Goal: Task Accomplishment & Management: Manage account settings

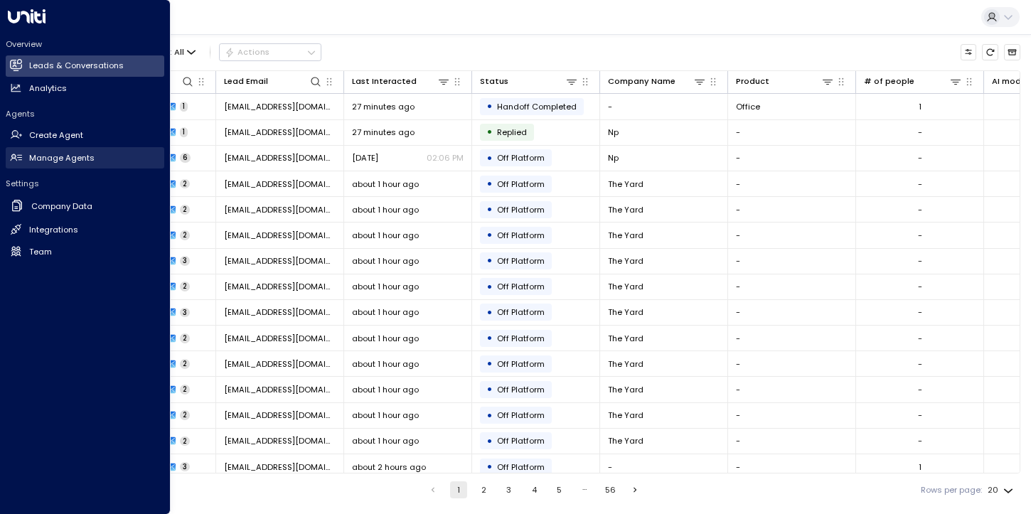
click at [66, 160] on h2 "Manage Agents" at bounding box center [61, 158] width 65 height 12
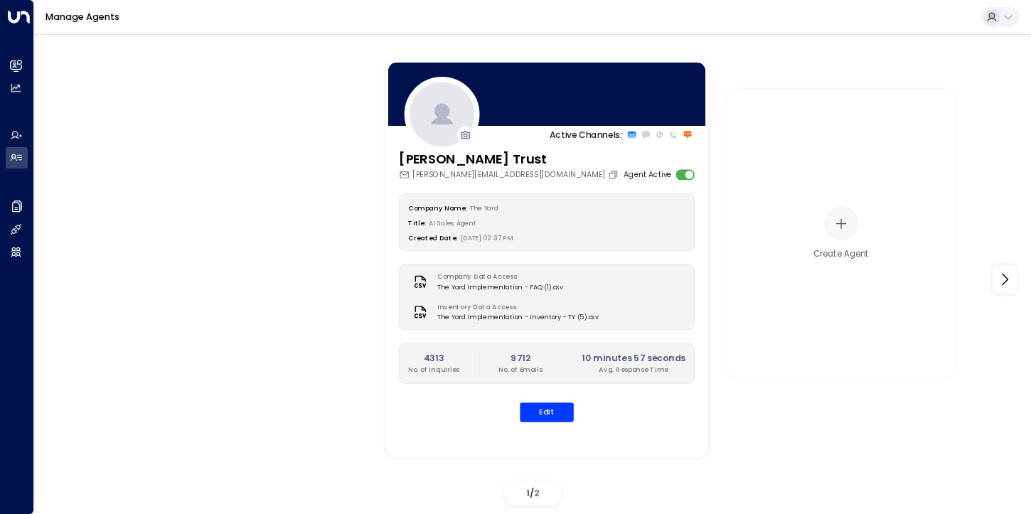
click at [624, 306] on div "Inventory Data Access: The Yard Implementation - Inventory - TY (5).csv" at bounding box center [546, 311] width 277 height 19
click at [547, 407] on button "Edit" at bounding box center [547, 411] width 54 height 19
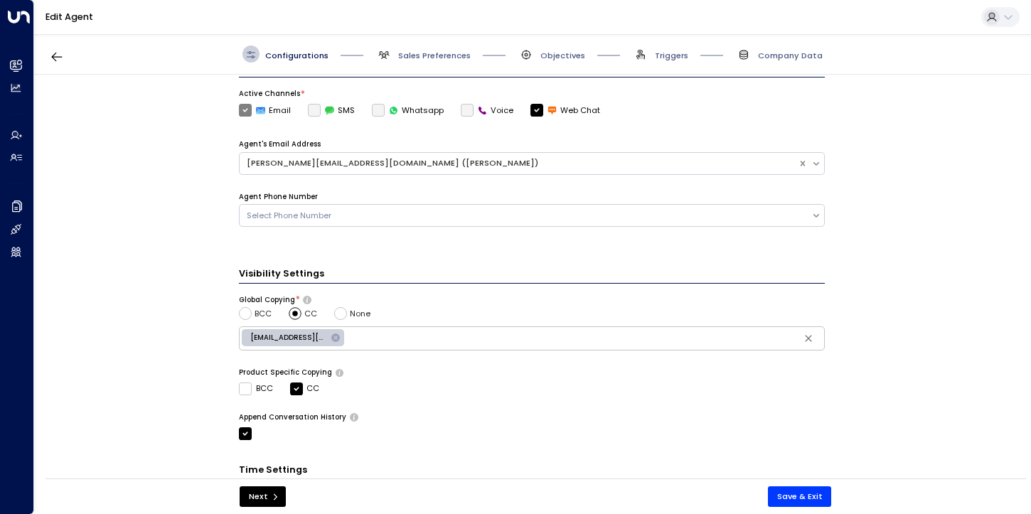
scroll to position [407, 0]
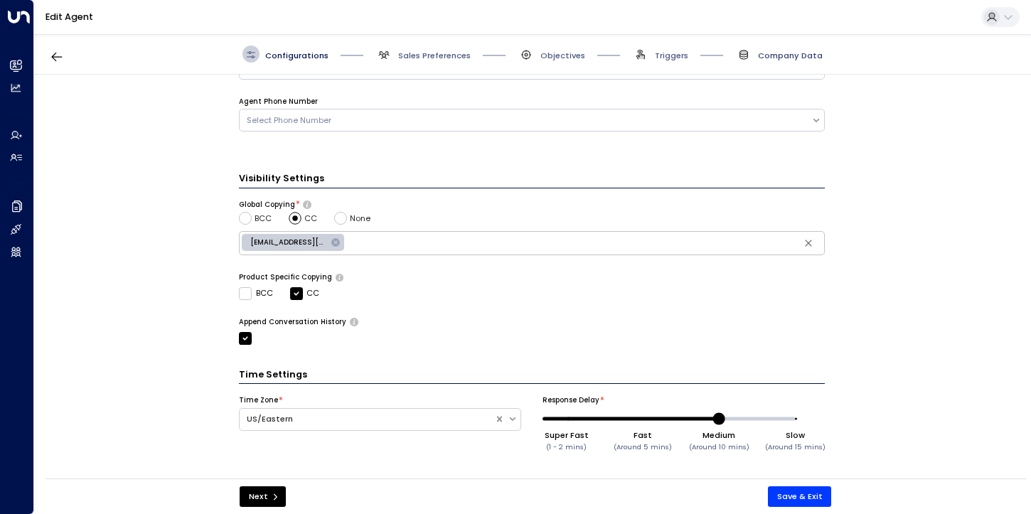
click at [769, 58] on span "Company Data" at bounding box center [790, 55] width 65 height 11
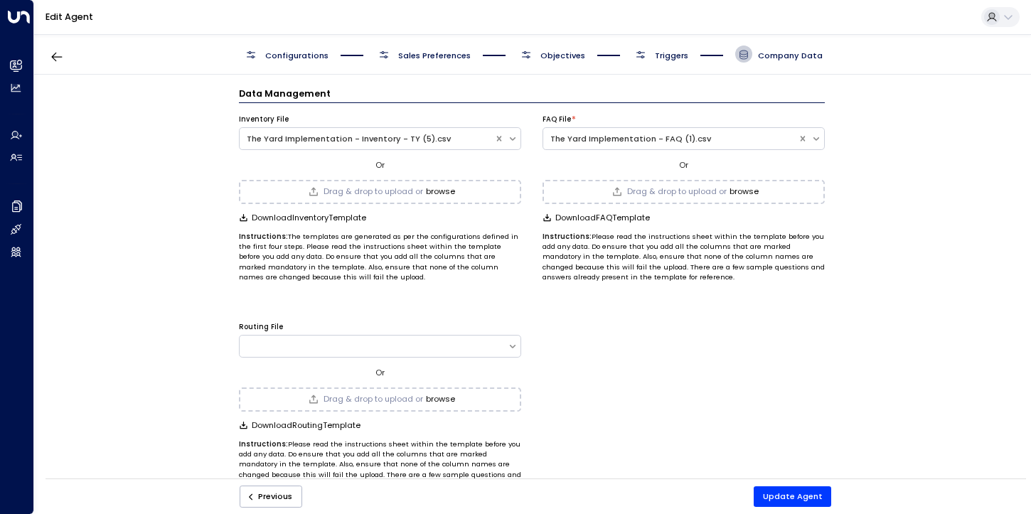
scroll to position [0, 0]
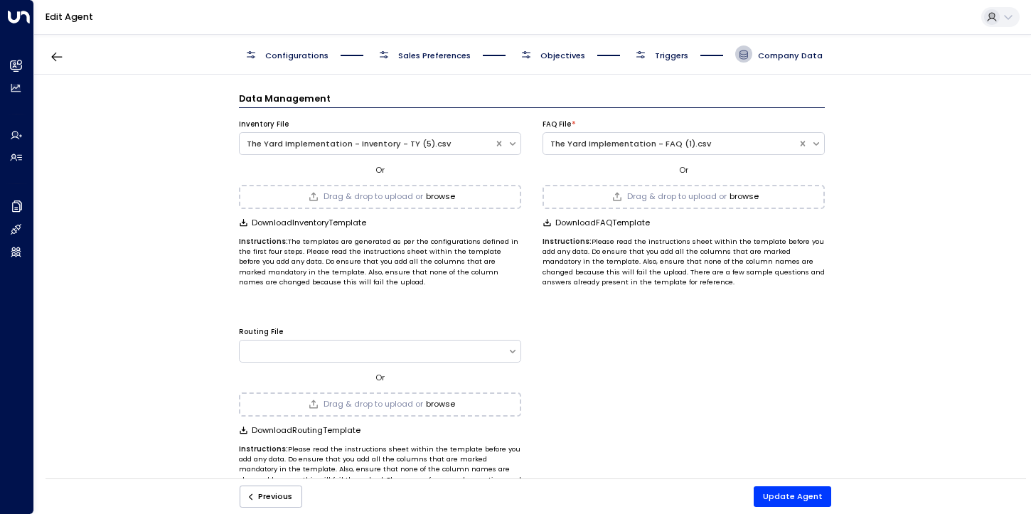
click at [419, 199] on span "Drag & drop to upload or" at bounding box center [374, 197] width 100 height 8
click at [393, 191] on div "The Yard Implementation - Inventory - TY 092025.csv" at bounding box center [380, 196] width 257 height 11
click at [368, 196] on h3 "The Yard Implementation - Inventory - TY 092025.csv" at bounding box center [321, 197] width 114 height 8
click at [347, 196] on h3 "The Yard Implementation - Inventory - TY 092025.csv" at bounding box center [321, 197] width 114 height 8
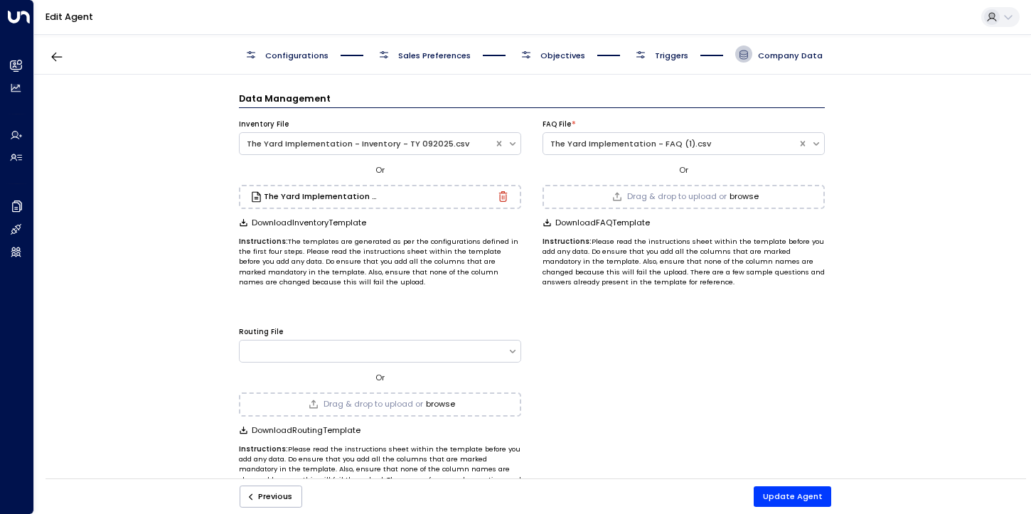
click at [502, 198] on icon "button" at bounding box center [503, 198] width 3 height 4
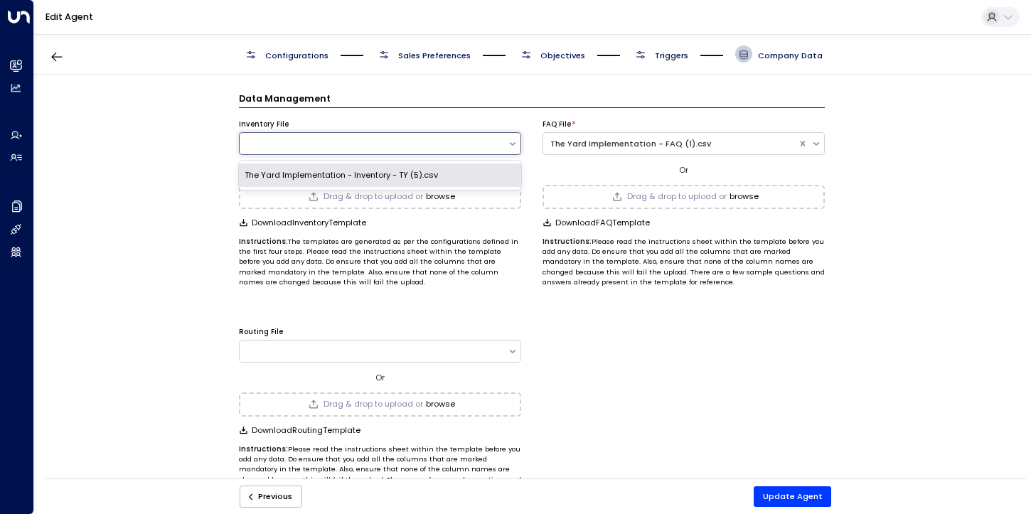
click at [405, 151] on div at bounding box center [380, 143] width 282 height 23
click at [393, 238] on p "Instructions: The templates are generated as per the configurations defined in …" at bounding box center [380, 262] width 282 height 51
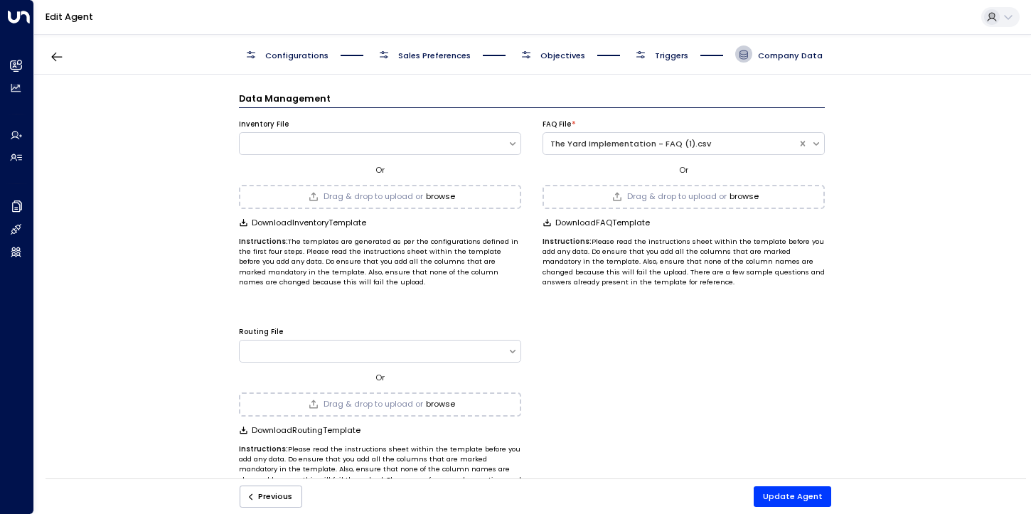
click at [395, 202] on div "Drag & drop to upload or browse" at bounding box center [380, 197] width 282 height 24
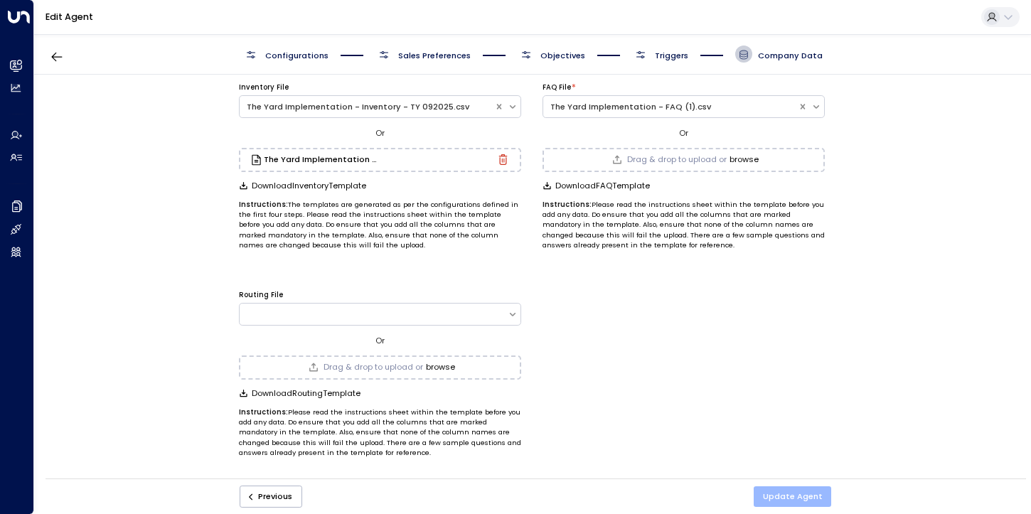
click at [791, 493] on button "Update Agent" at bounding box center [793, 496] width 78 height 21
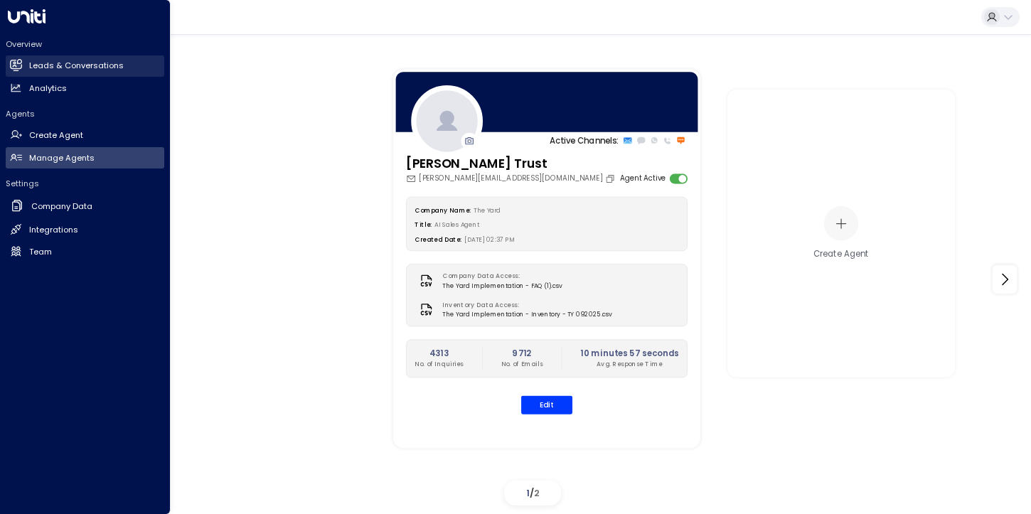
click at [67, 63] on h2 "Leads & Conversations" at bounding box center [76, 66] width 95 height 12
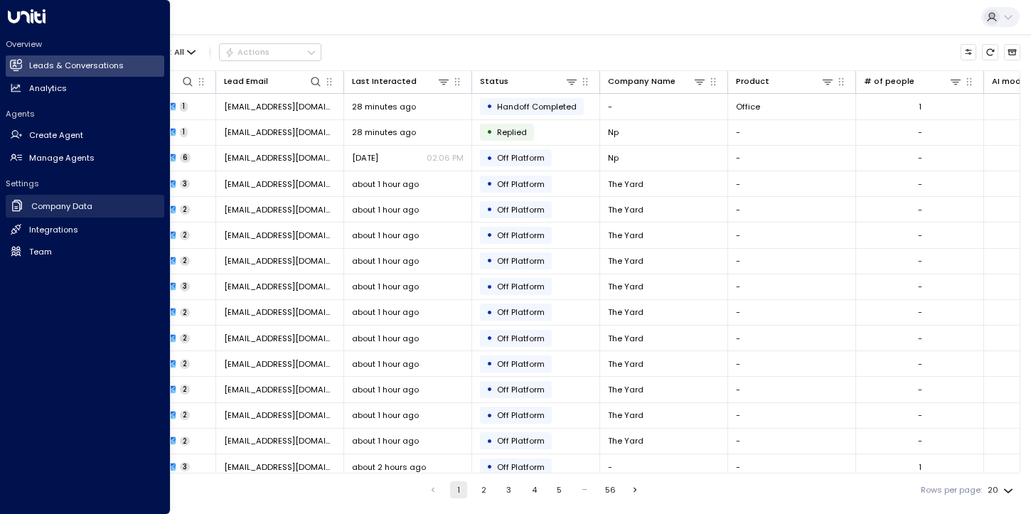
click at [75, 209] on h2 "Company Data" at bounding box center [61, 207] width 61 height 12
